Goal: Check status

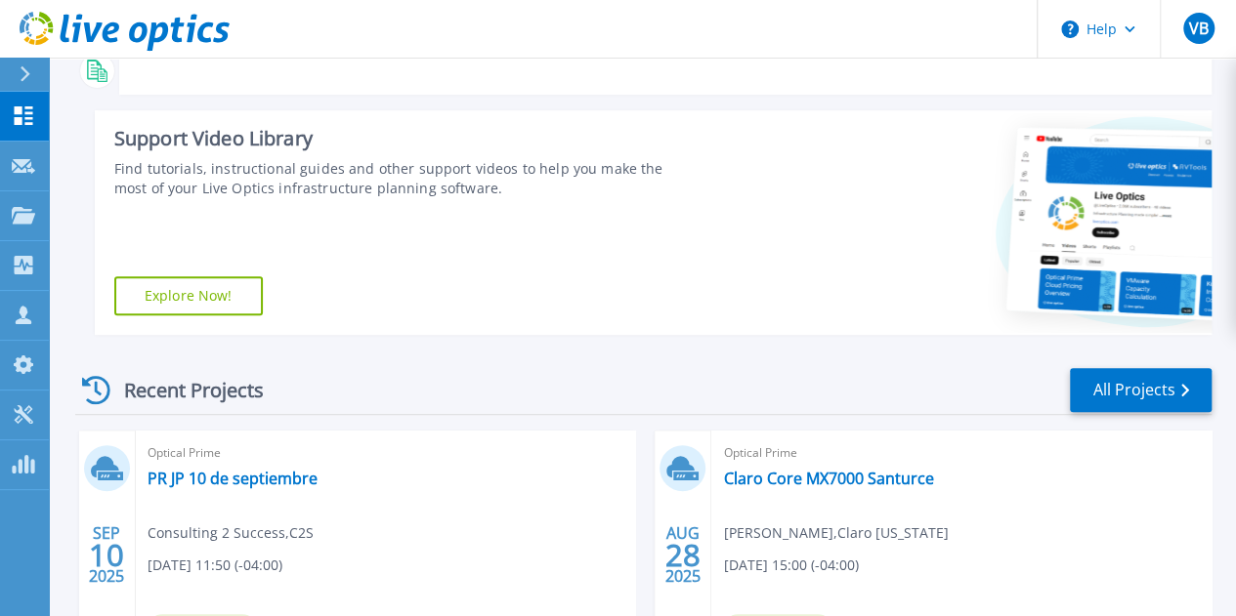
scroll to position [324, 0]
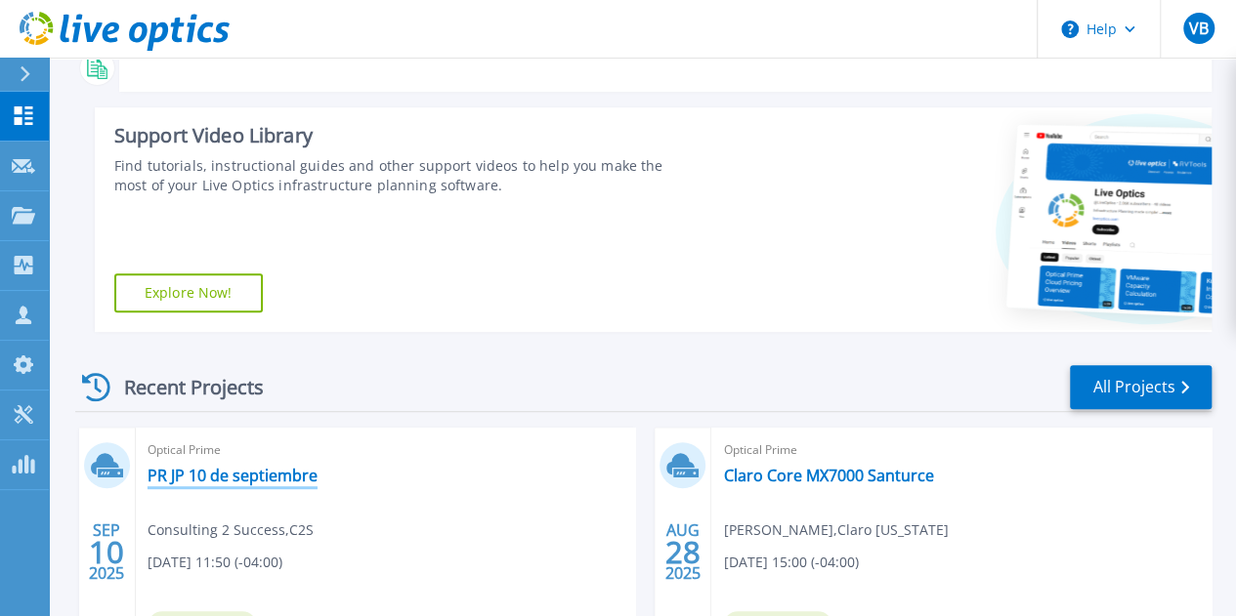
click at [287, 474] on link "PR JP 10 de septiembre" at bounding box center [232, 476] width 170 height 20
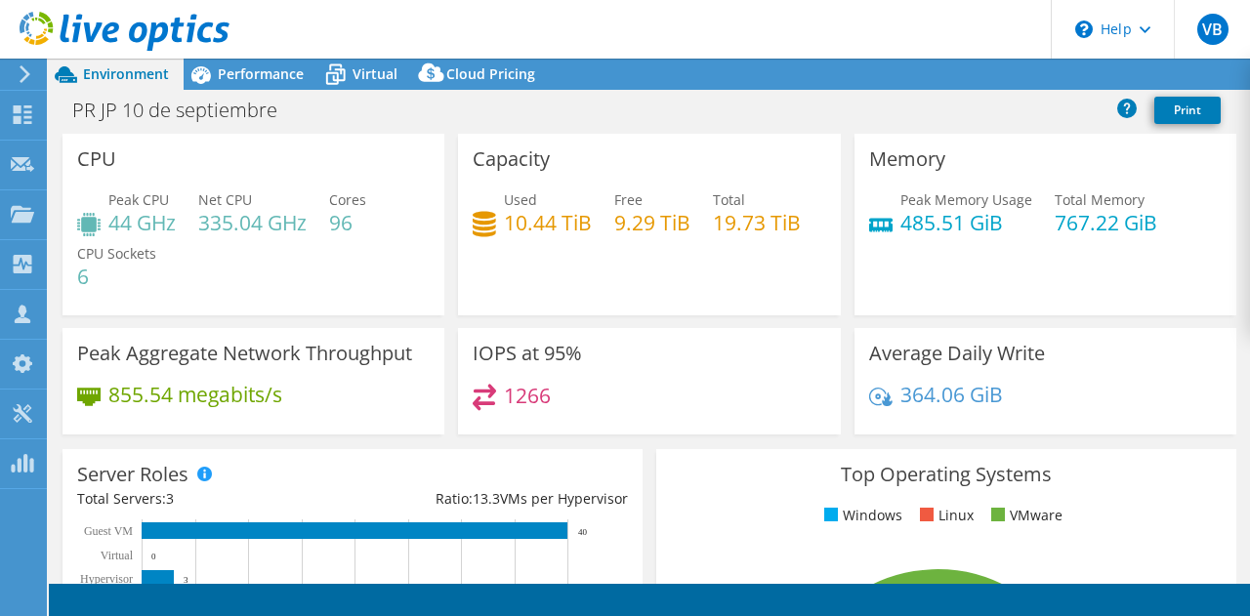
select select "USD"
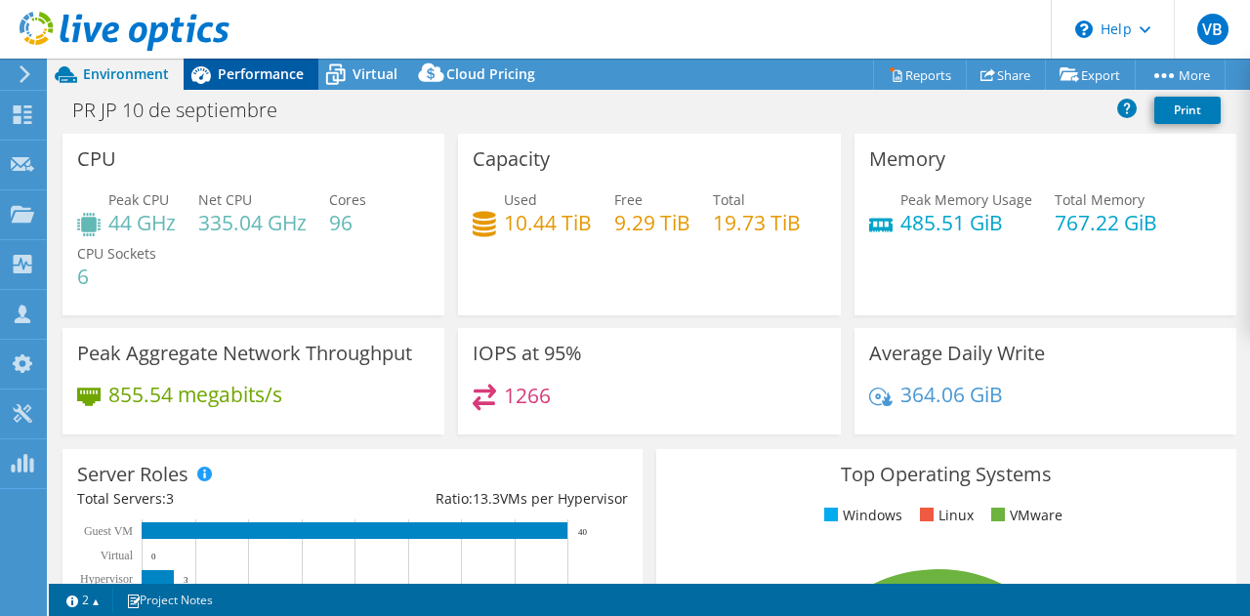
click at [257, 76] on span "Performance" at bounding box center [261, 73] width 86 height 19
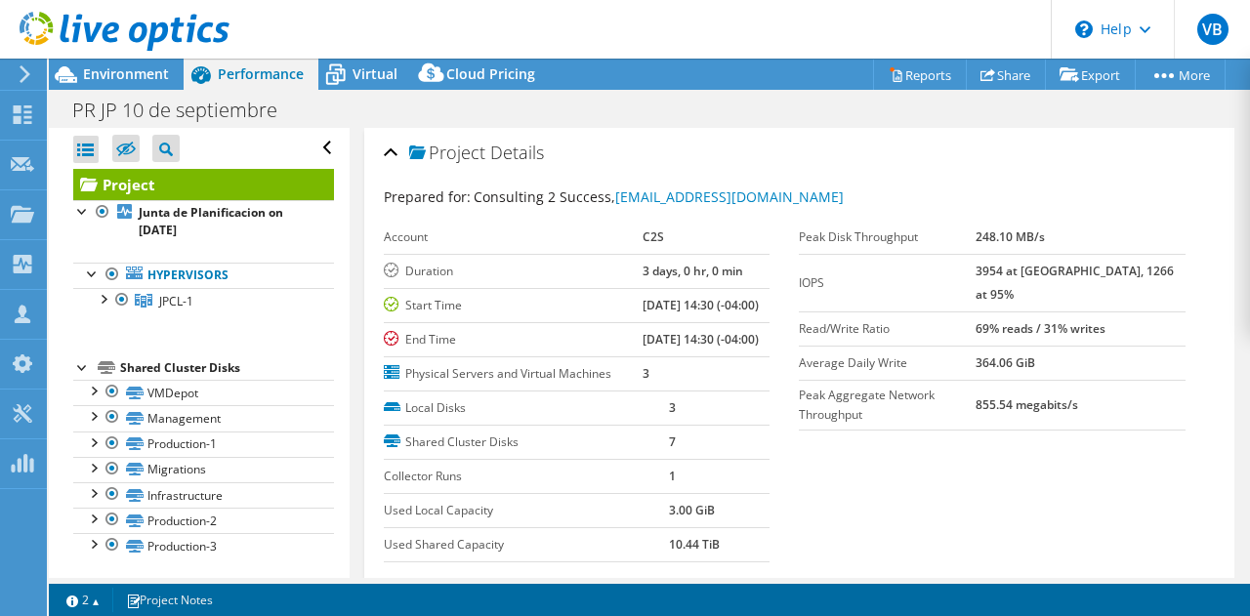
click at [390, 139] on div "Project Details" at bounding box center [800, 154] width 832 height 42
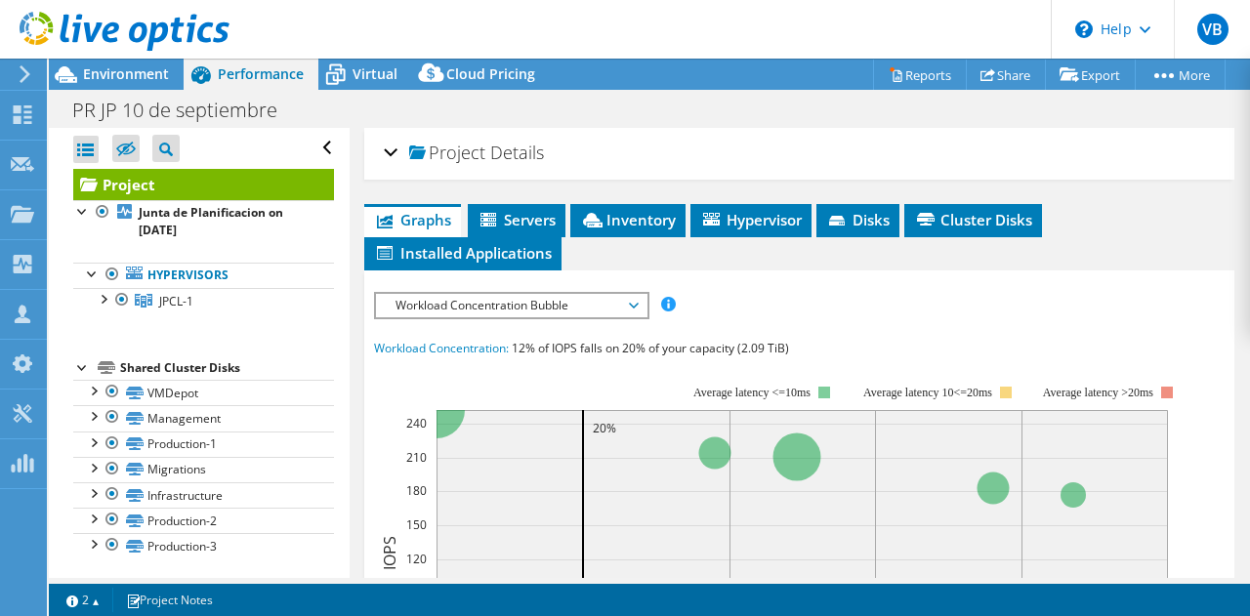
click at [396, 161] on div "Project Details" at bounding box center [800, 154] width 832 height 42
